Goal: Navigation & Orientation: Find specific page/section

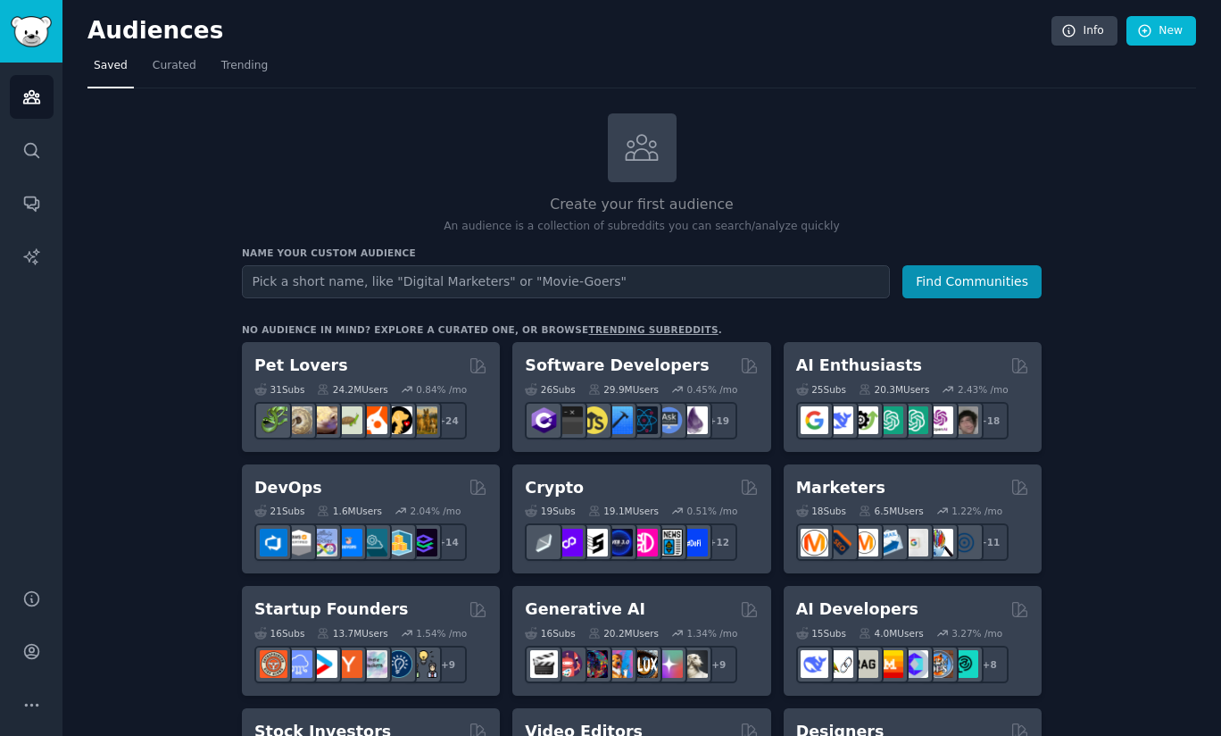
click at [163, 63] on span "Curated" at bounding box center [175, 66] width 44 height 16
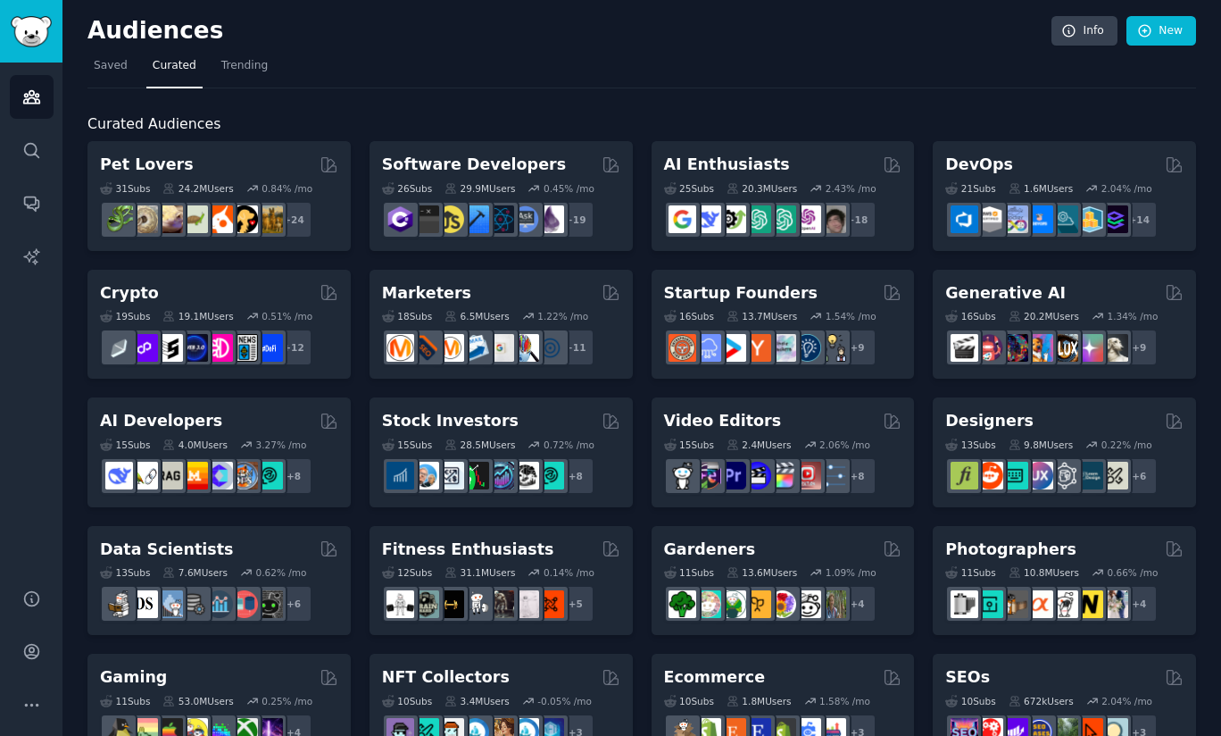
click at [234, 75] on link "Trending" at bounding box center [244, 70] width 59 height 37
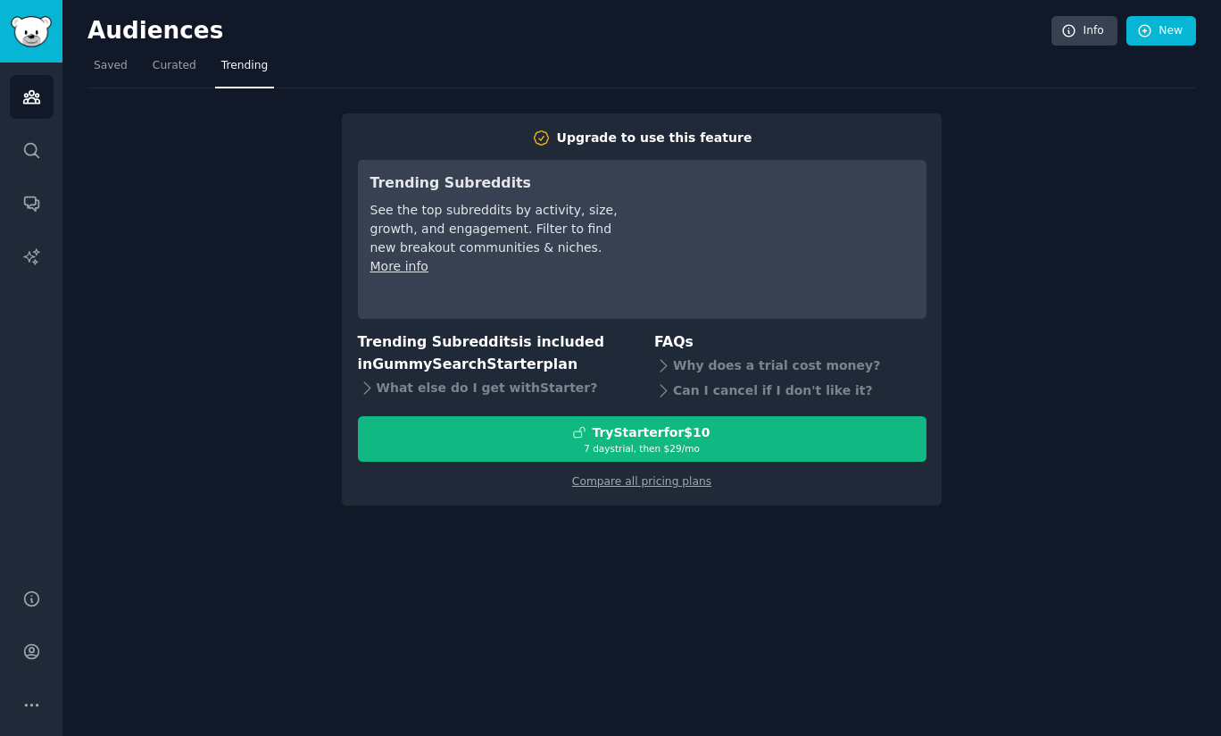
click at [121, 70] on span "Saved" at bounding box center [111, 66] width 34 height 16
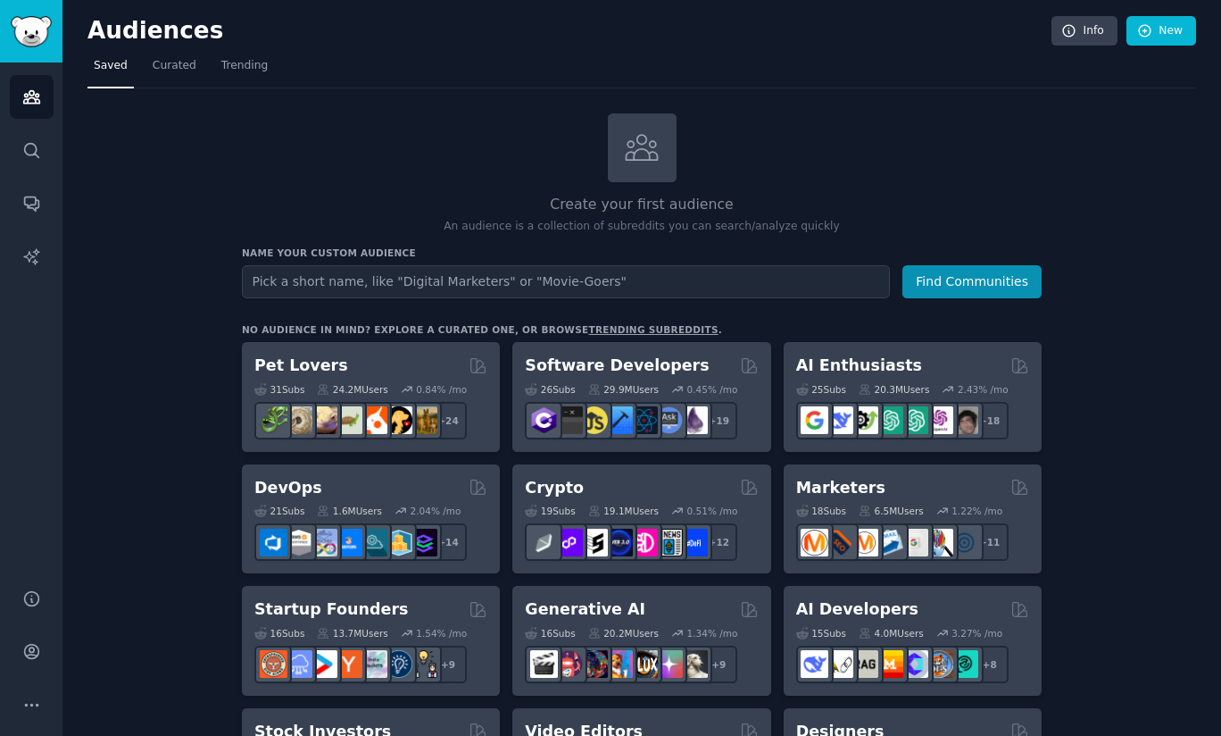
click at [251, 58] on span "Trending" at bounding box center [244, 66] width 46 height 16
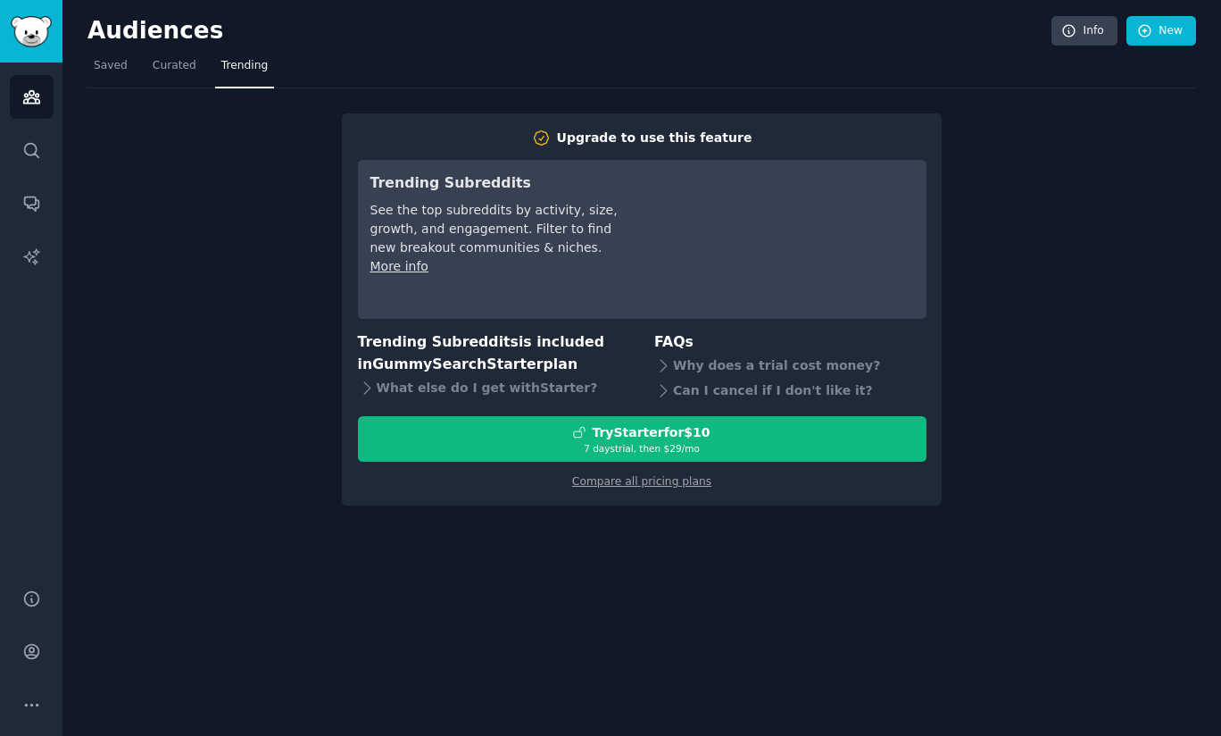
click at [177, 72] on span "Curated" at bounding box center [175, 66] width 44 height 16
